Goal: Information Seeking & Learning: Learn about a topic

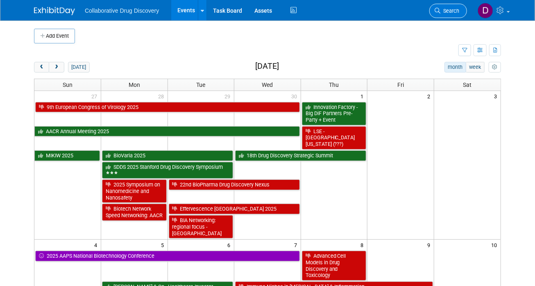
click at [444, 11] on span "Search" at bounding box center [450, 11] width 19 height 6
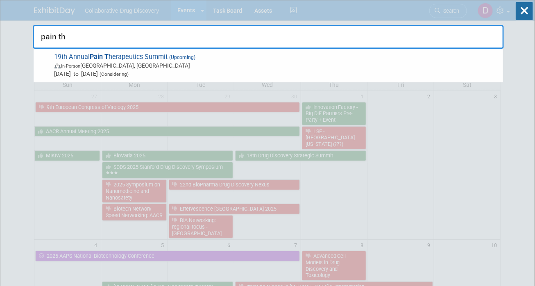
type input "pain the"
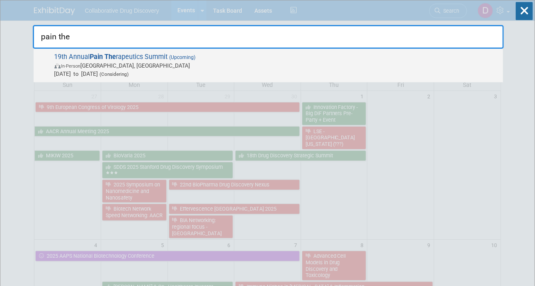
click at [217, 64] on span "In-Person San Diego, CA" at bounding box center [277, 66] width 445 height 8
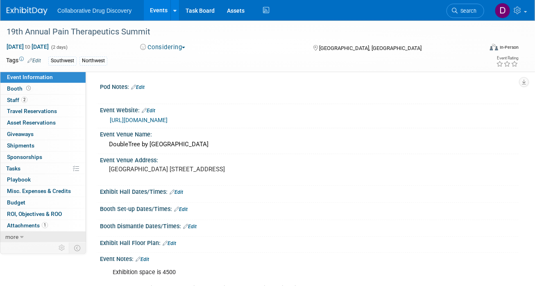
click at [27, 234] on link "more" at bounding box center [42, 237] width 85 height 11
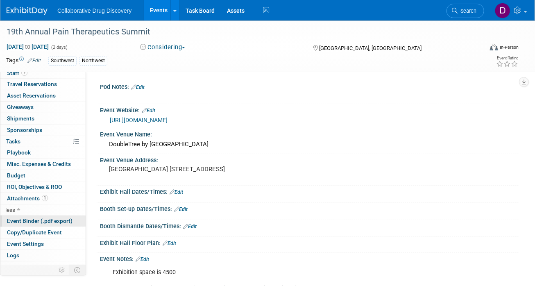
click at [31, 224] on div "Event Information Event Info Booth Booth 2 Staff 2 Staff 0 Travel Reservations …" at bounding box center [43, 168] width 86 height 193
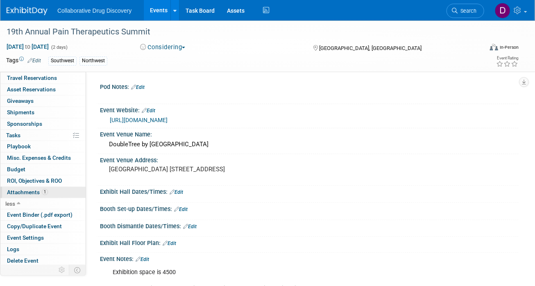
click at [36, 187] on link "1 Attachments 1" at bounding box center [42, 192] width 85 height 11
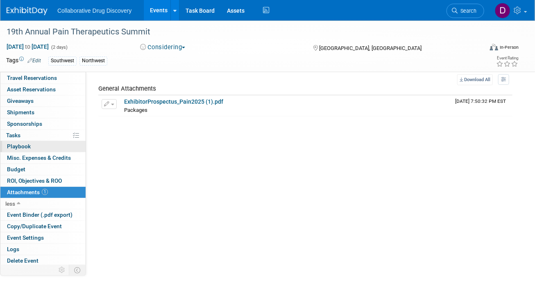
scroll to position [0, 0]
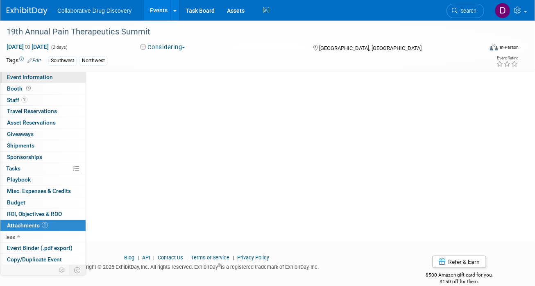
click at [40, 82] on link "Event Information" at bounding box center [42, 77] width 85 height 11
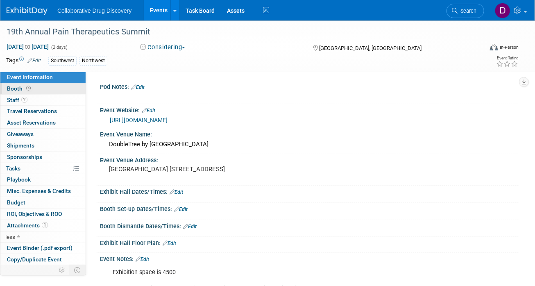
click at [34, 89] on link "Booth" at bounding box center [42, 88] width 85 height 11
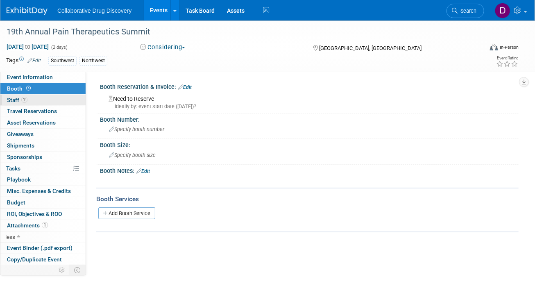
click at [32, 100] on link "2 Staff 2" at bounding box center [42, 100] width 85 height 11
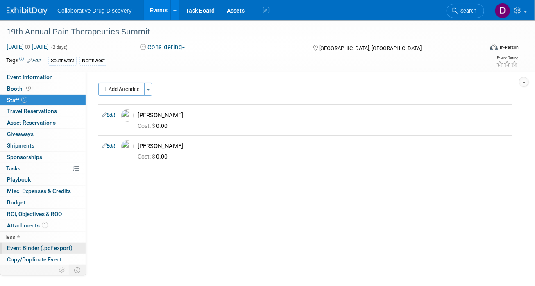
scroll to position [33, 0]
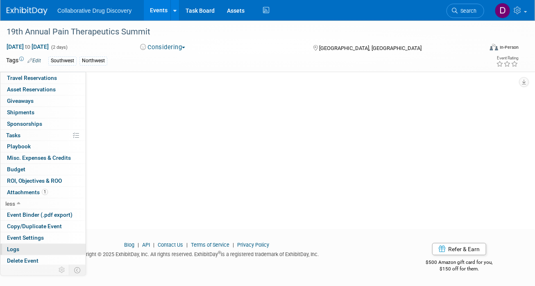
click at [35, 248] on link "Logs" at bounding box center [42, 249] width 85 height 11
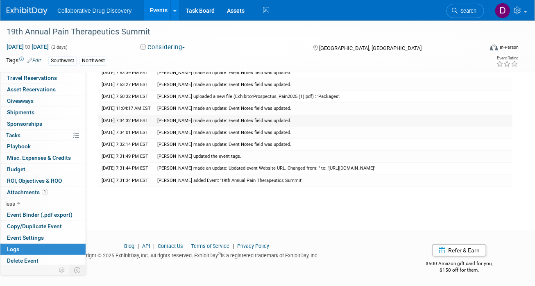
scroll to position [0, 0]
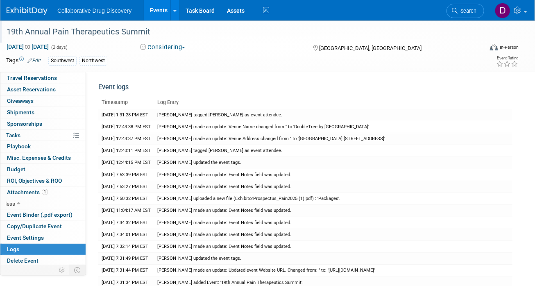
click at [233, 39] on div "19th Annual Pain Therapeutics Summit" at bounding box center [243, 34] width 478 height 14
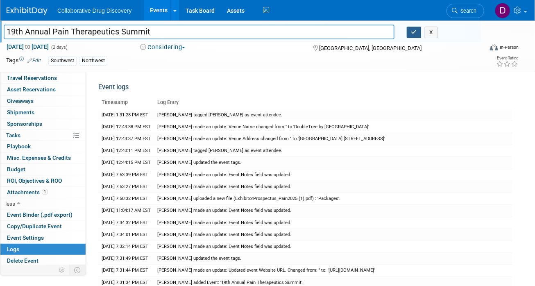
click at [416, 32] on icon "button" at bounding box center [415, 32] width 6 height 5
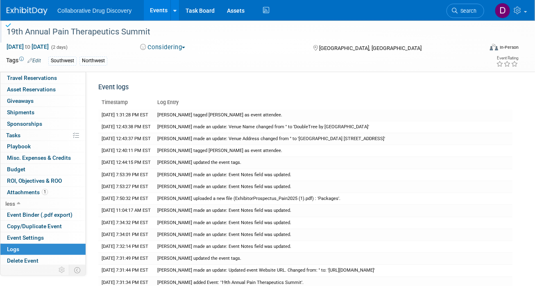
click at [41, 10] on img at bounding box center [27, 11] width 41 height 8
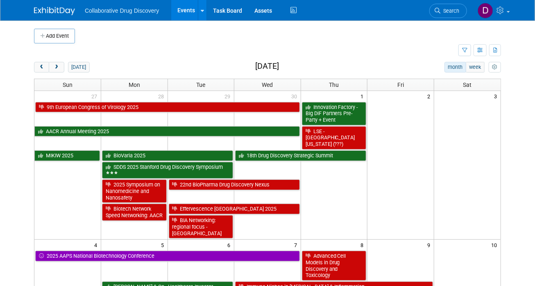
click at [454, 11] on span "Search" at bounding box center [450, 11] width 19 height 6
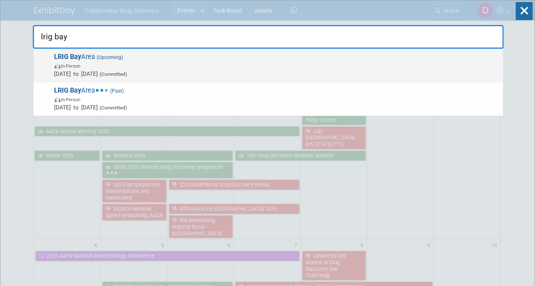
type input "lrig bay"
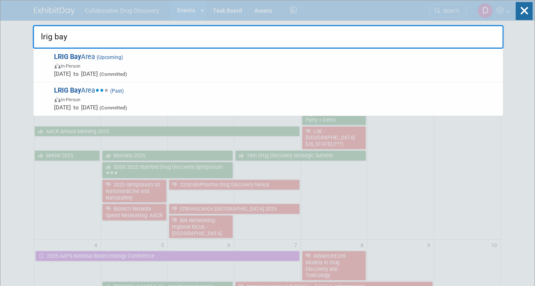
click at [259, 60] on span "[GEOGRAPHIC_DATA] Area (Upcoming) In-Person [DATE] to [DATE] (Committed)" at bounding box center [275, 65] width 447 height 25
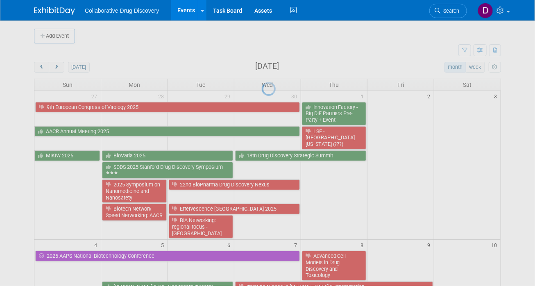
scroll to position [4, 0]
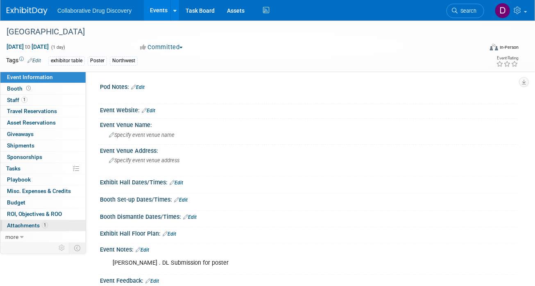
click at [26, 224] on span "Attachments 1" at bounding box center [27, 225] width 41 height 7
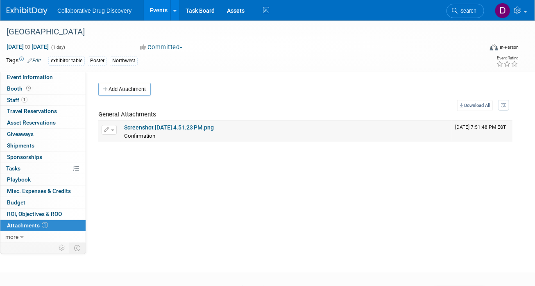
click at [194, 125] on link "Screenshot 2025-08-06 at 4.51.23 PM.png" at bounding box center [169, 127] width 90 height 7
